Goal: Information Seeking & Learning: Find specific page/section

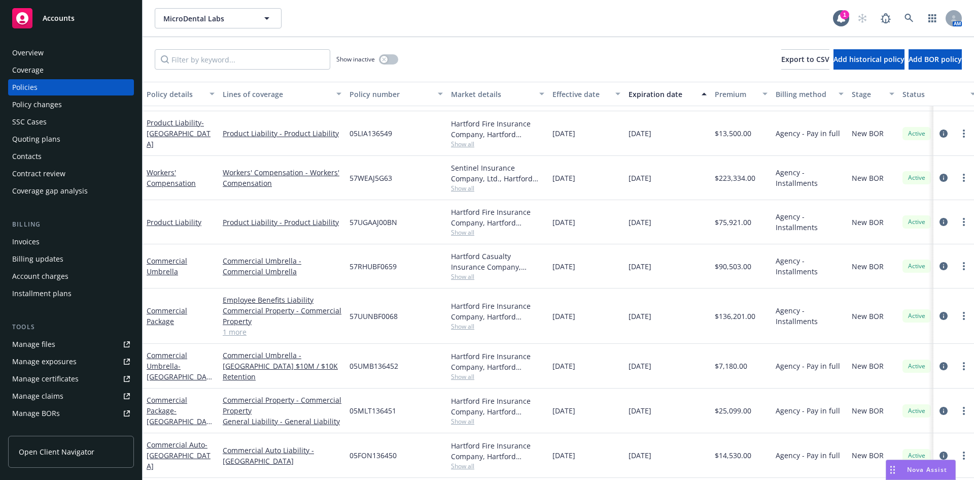
scroll to position [51, 0]
click at [165, 313] on link "Commercial Package" at bounding box center [167, 315] width 41 height 20
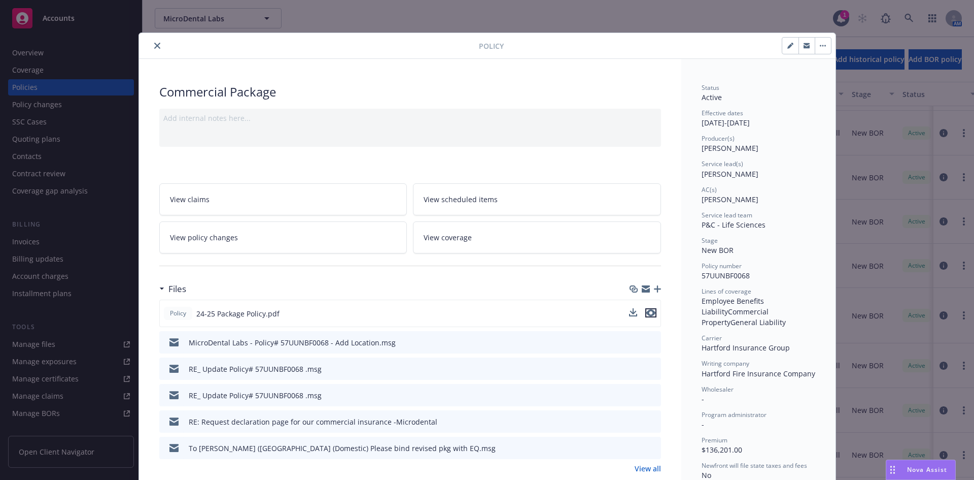
click at [649, 313] on icon "preview file" at bounding box center [651, 312] width 9 height 7
